Goal: Find specific page/section: Find specific page/section

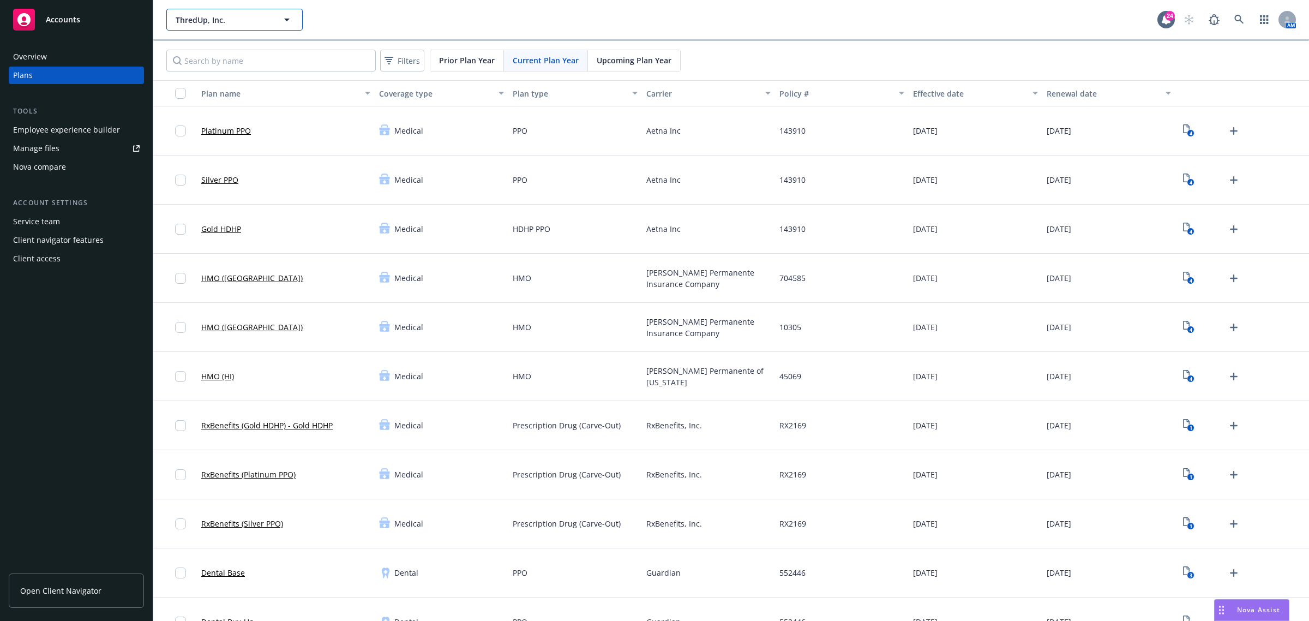
click at [257, 22] on span "ThredUp, Inc." at bounding box center [223, 19] width 94 height 11
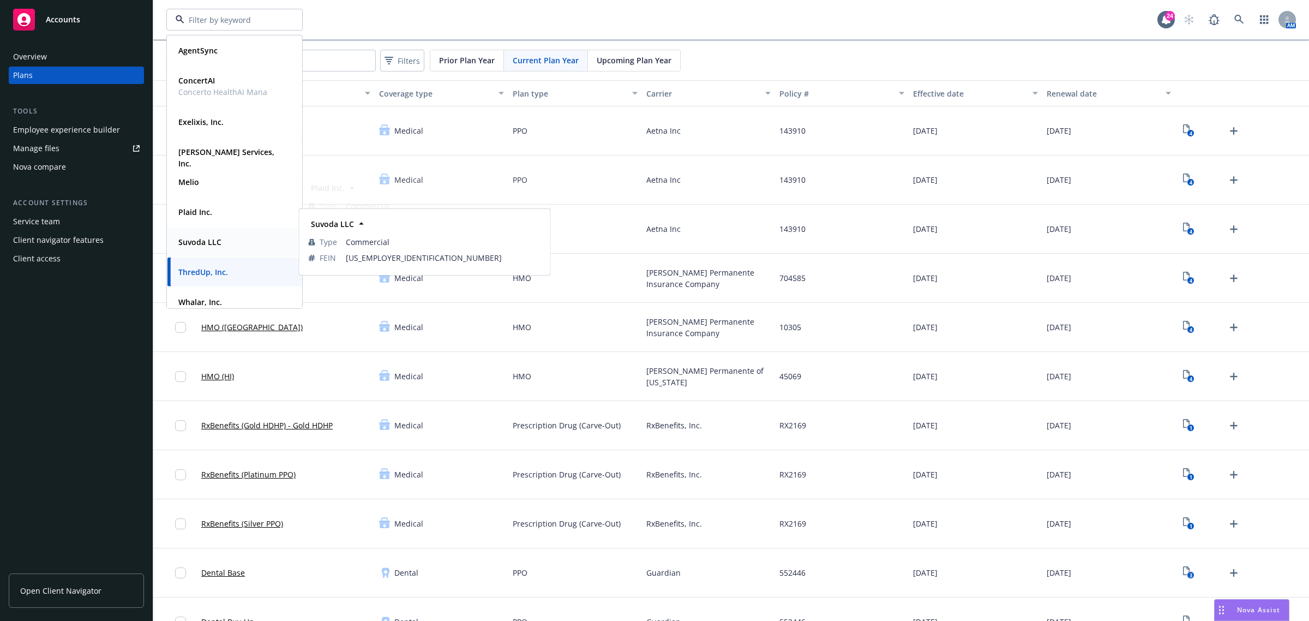
click at [236, 248] on div "Suvoda LLC" at bounding box center [234, 242] width 121 height 16
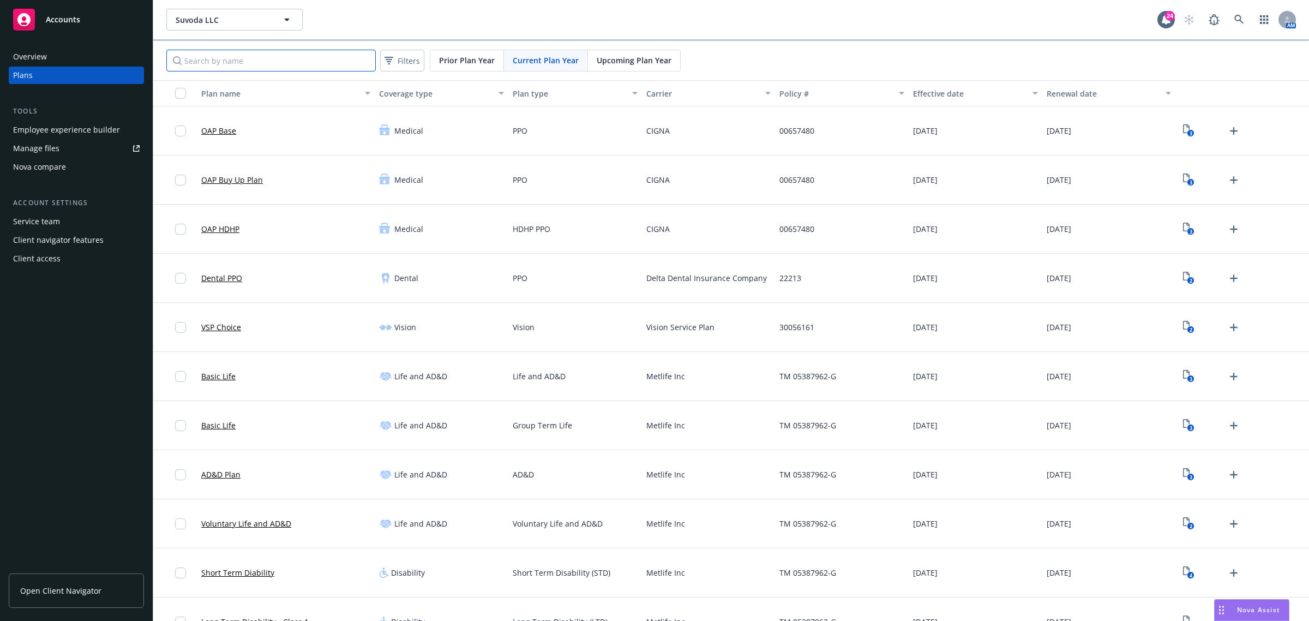
click at [218, 57] on input "Search by name" at bounding box center [270, 61] width 209 height 22
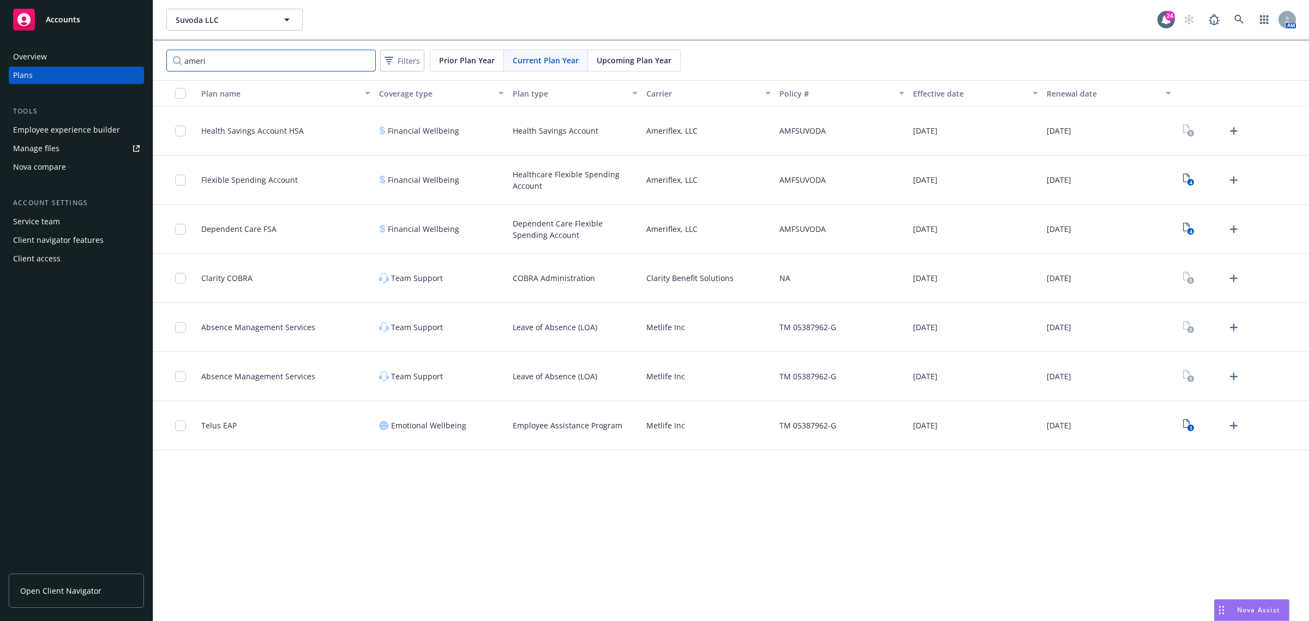
type input "ameri"
